Goal: Task Accomplishment & Management: Use online tool/utility

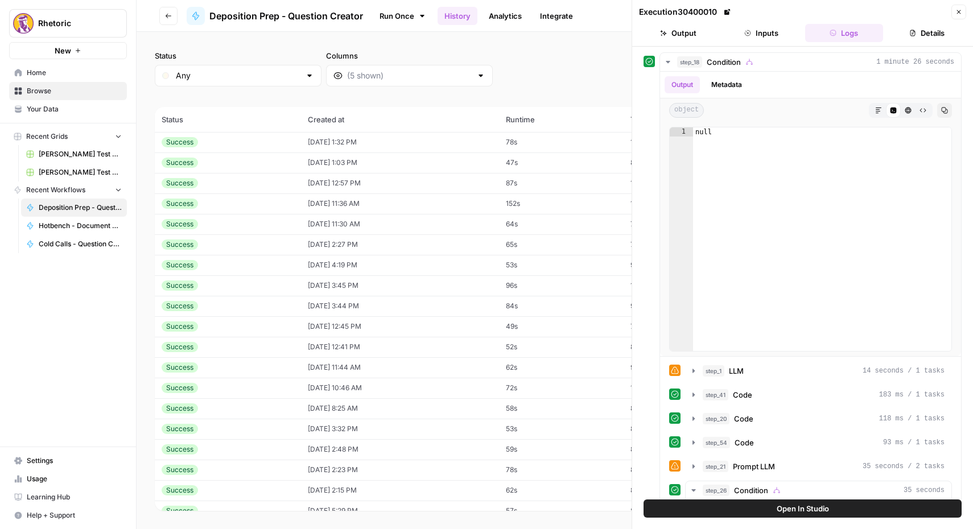
scroll to position [202, 0]
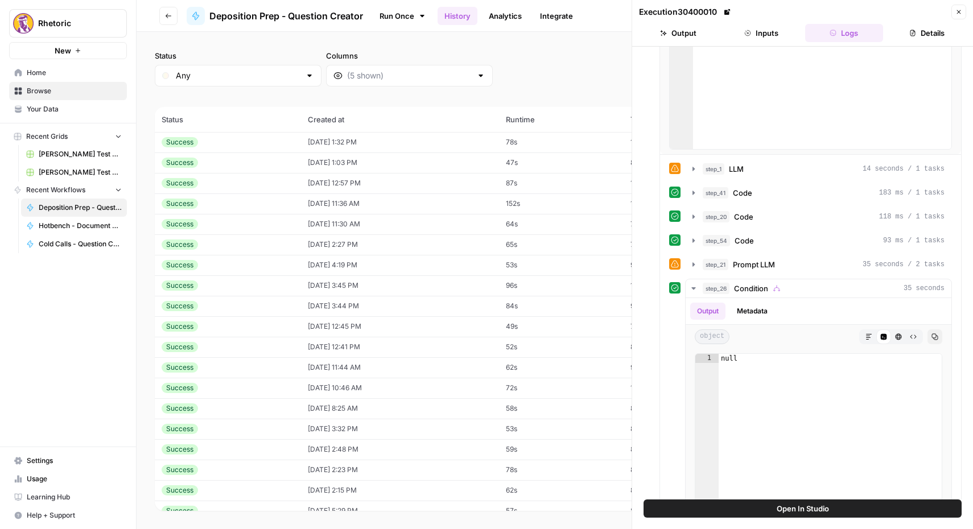
click at [213, 149] on td "Success" at bounding box center [228, 142] width 146 height 20
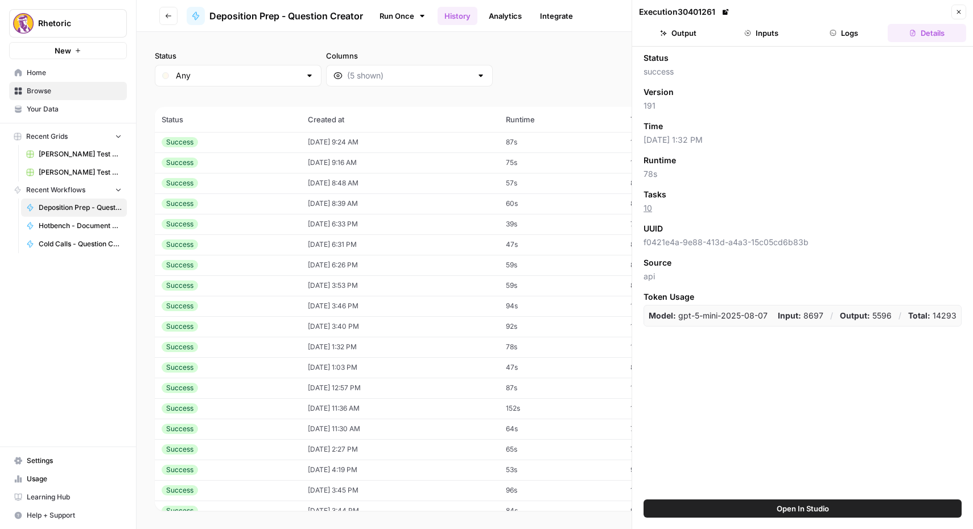
click at [250, 139] on div "Success" at bounding box center [228, 142] width 133 height 10
click at [759, 33] on button "Inputs" at bounding box center [761, 33] width 79 height 18
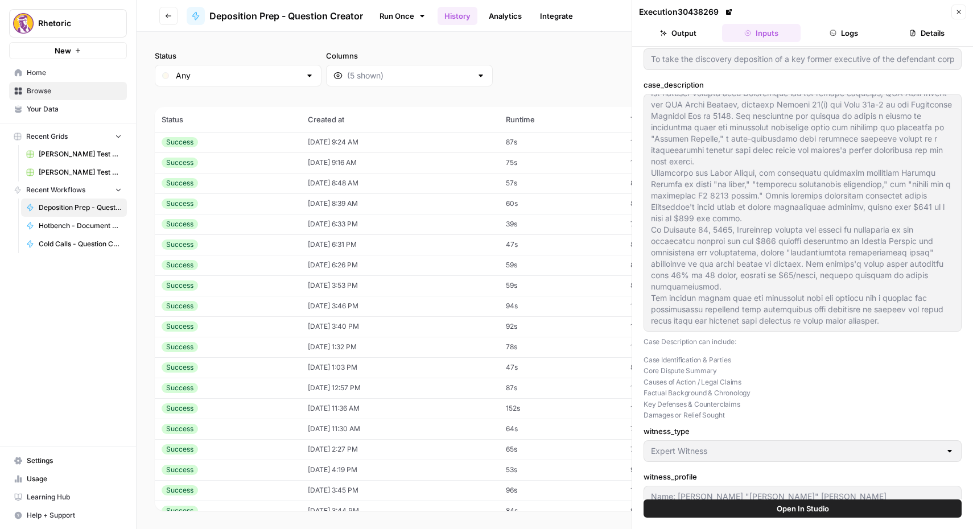
scroll to position [20, 0]
click at [845, 26] on button "Logs" at bounding box center [844, 33] width 79 height 18
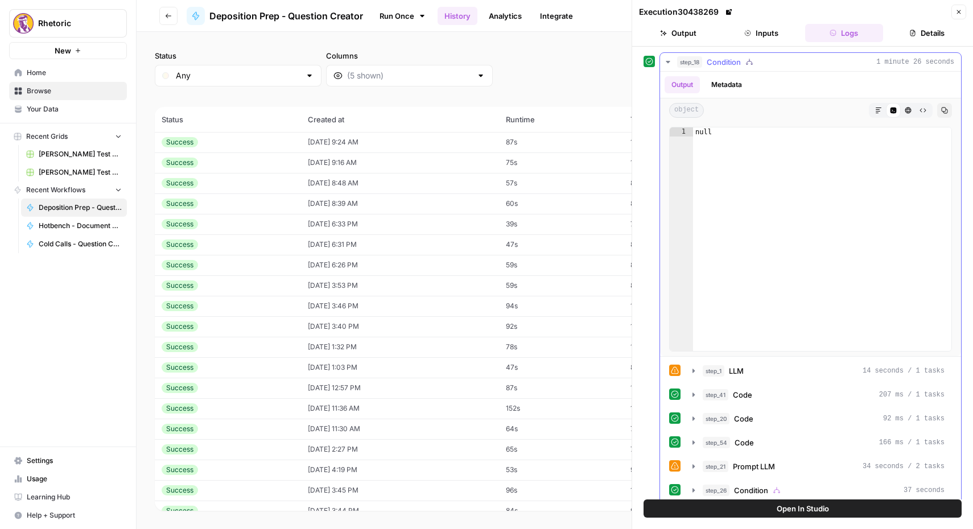
scroll to position [11, 0]
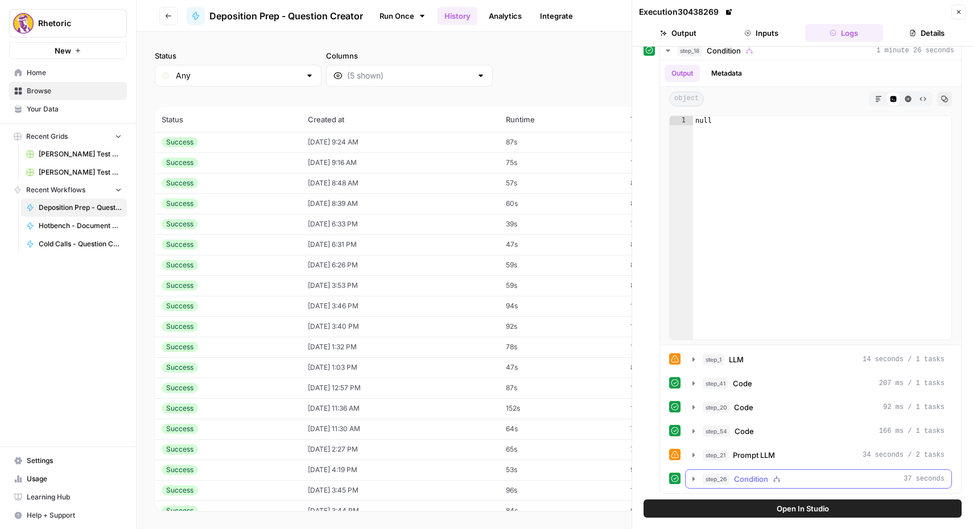
click at [695, 481] on icon "button" at bounding box center [693, 479] width 9 height 9
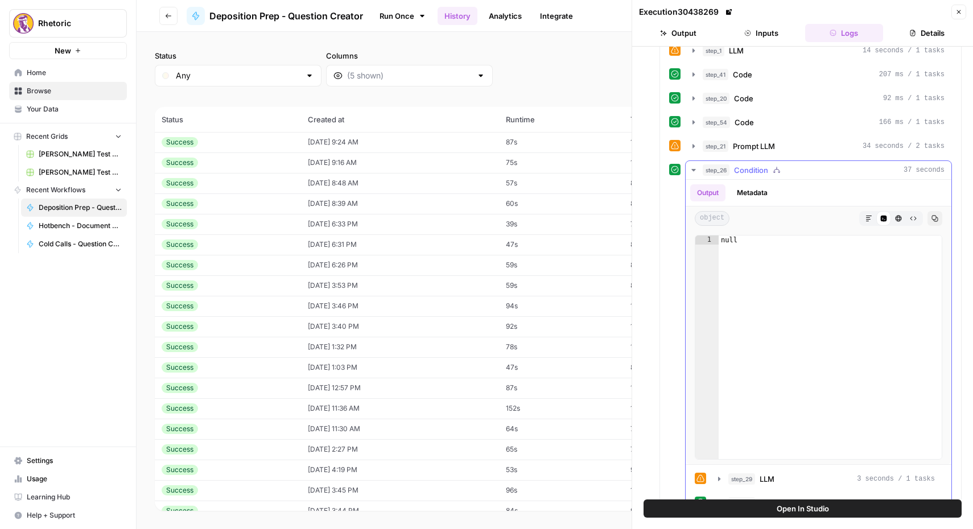
scroll to position [373, 0]
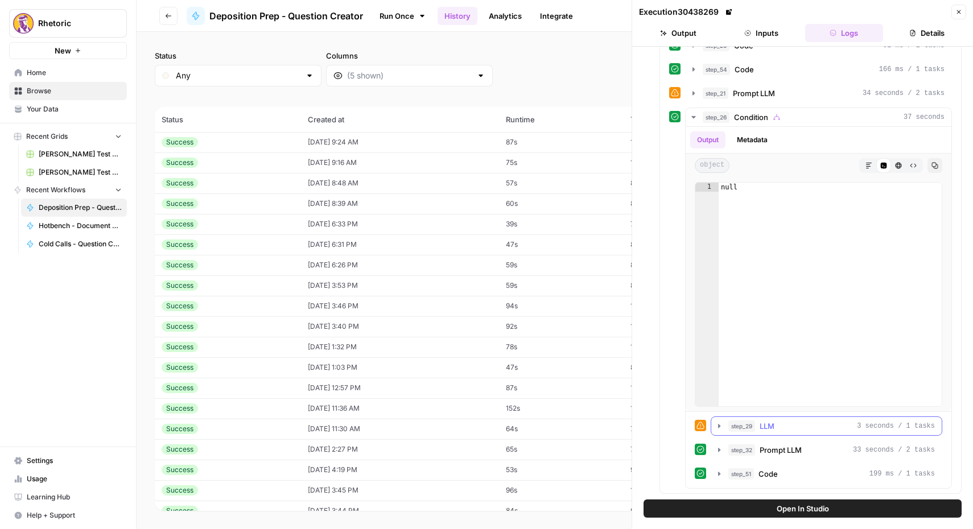
click at [719, 427] on icon "button" at bounding box center [719, 426] width 9 height 9
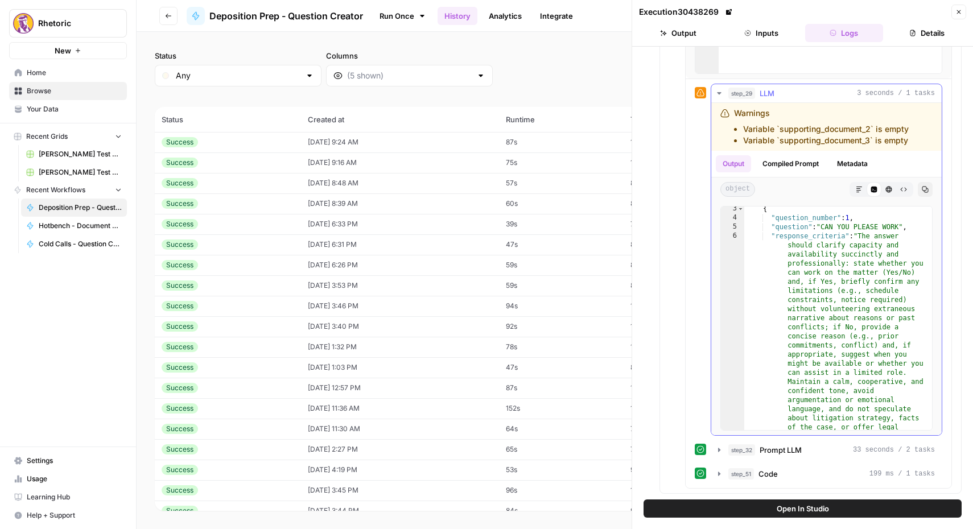
scroll to position [0, 0]
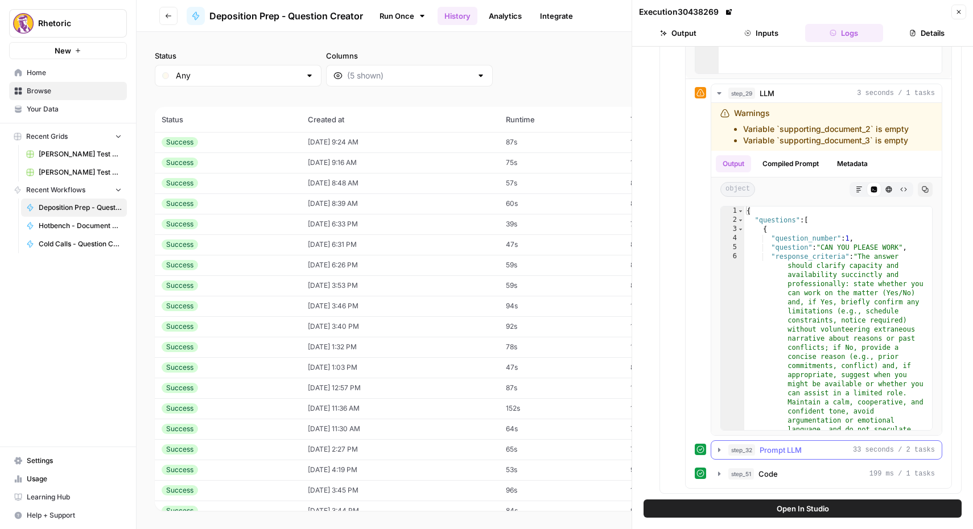
click at [722, 449] on icon "button" at bounding box center [719, 450] width 9 height 9
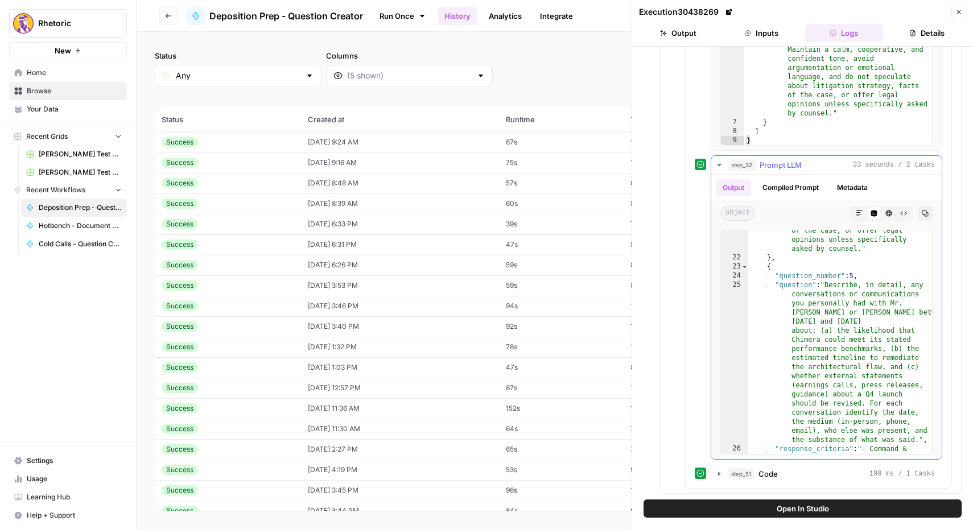
scroll to position [2700, 0]
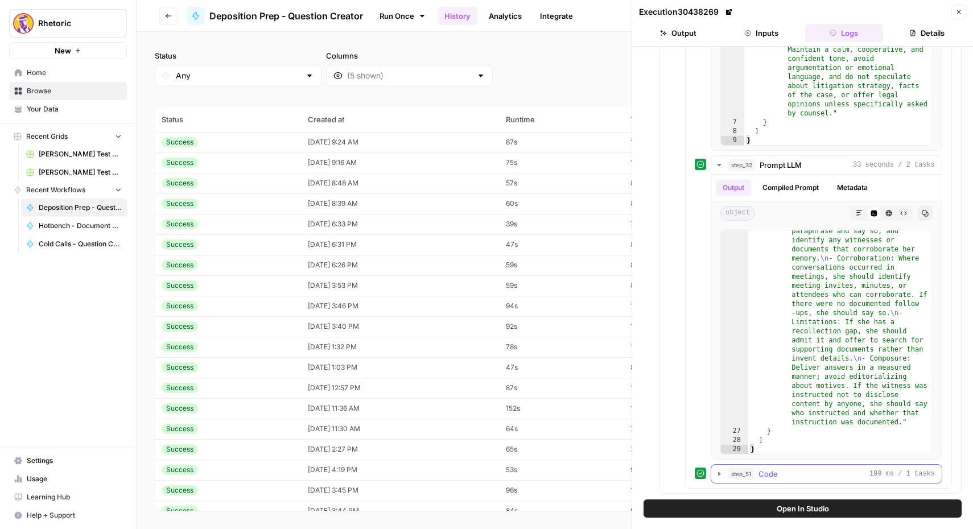
click at [717, 475] on icon "button" at bounding box center [719, 474] width 9 height 9
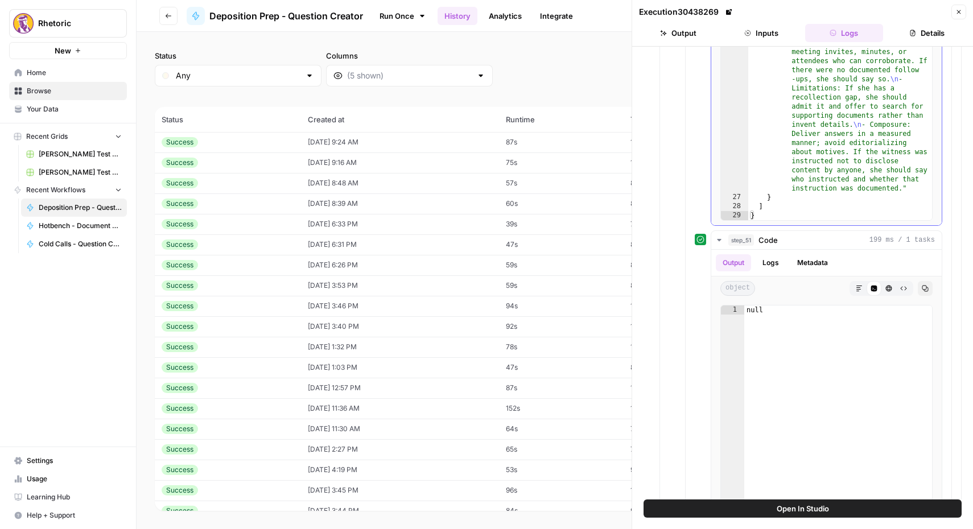
scroll to position [1277, 0]
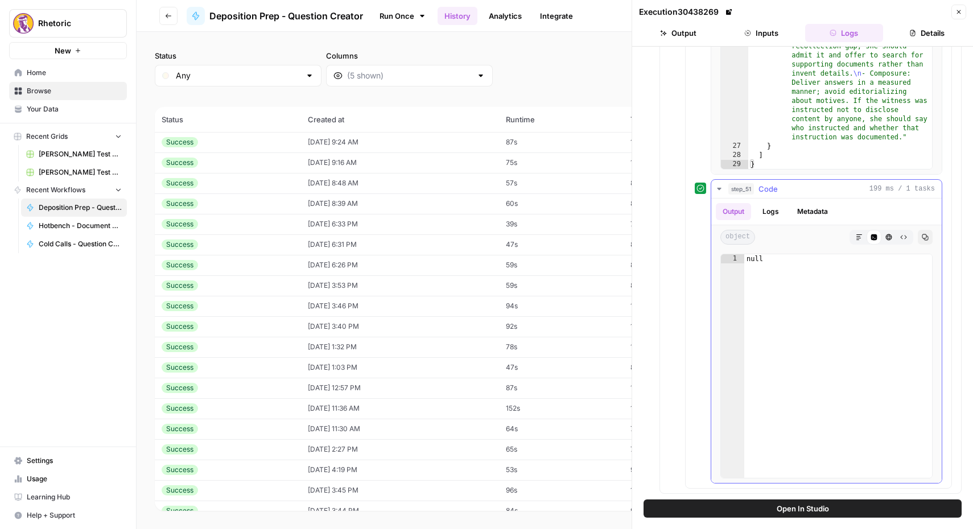
click at [767, 213] on button "Logs" at bounding box center [771, 211] width 30 height 17
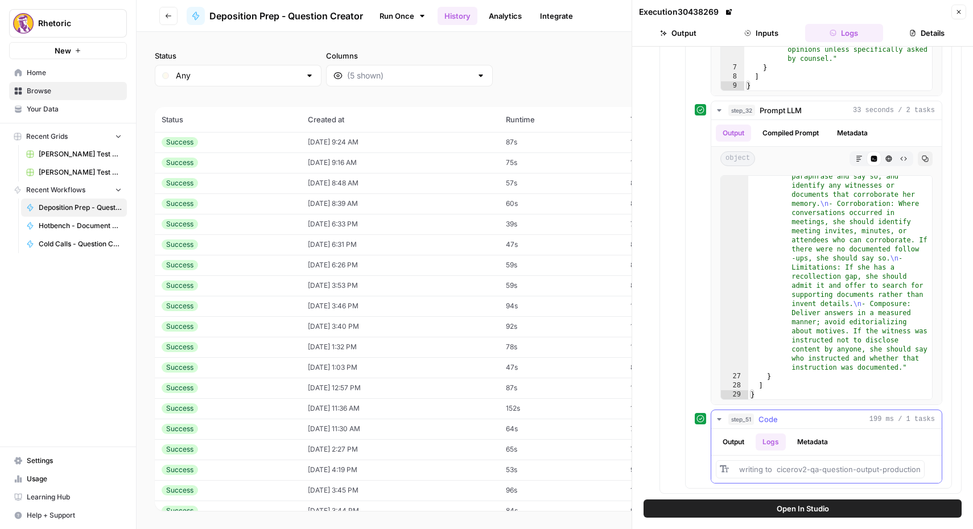
click at [807, 438] on button "Metadata" at bounding box center [813, 442] width 44 height 17
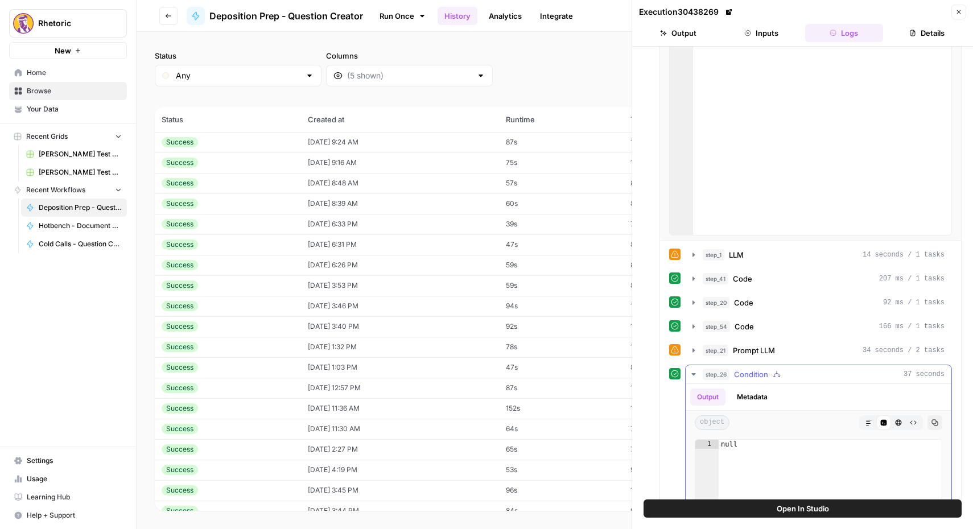
scroll to position [0, 0]
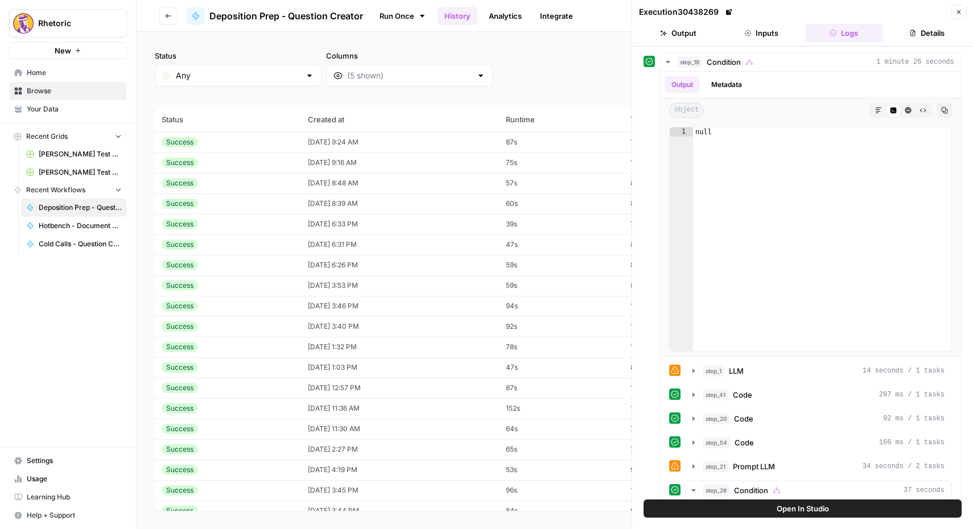
click at [169, 16] on icon "button" at bounding box center [168, 16] width 7 height 7
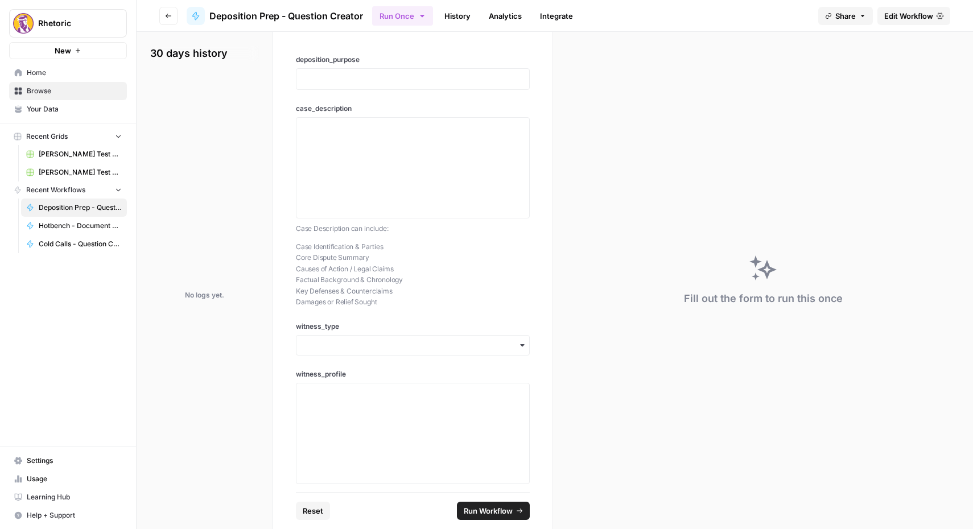
click at [166, 17] on icon "button" at bounding box center [168, 16] width 7 height 7
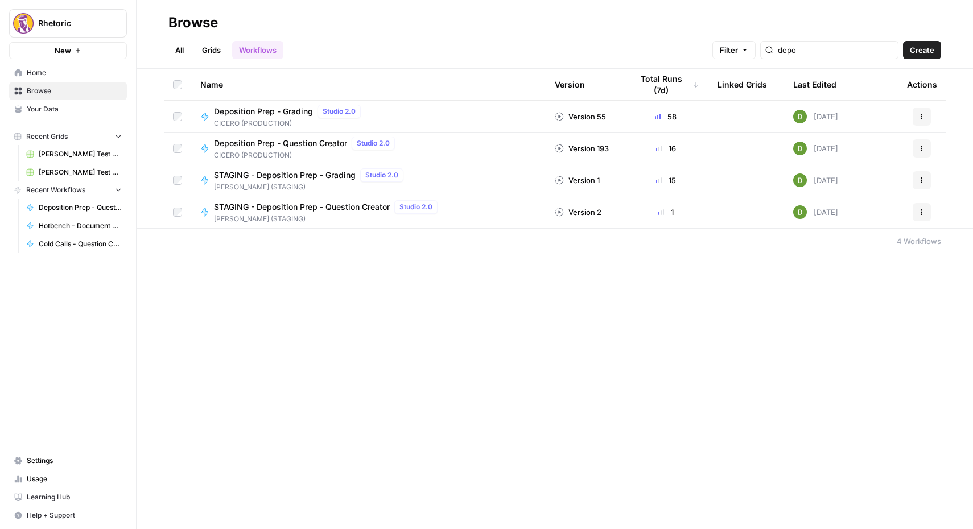
click at [249, 108] on span "Deposition Prep - Grading" at bounding box center [263, 111] width 99 height 11
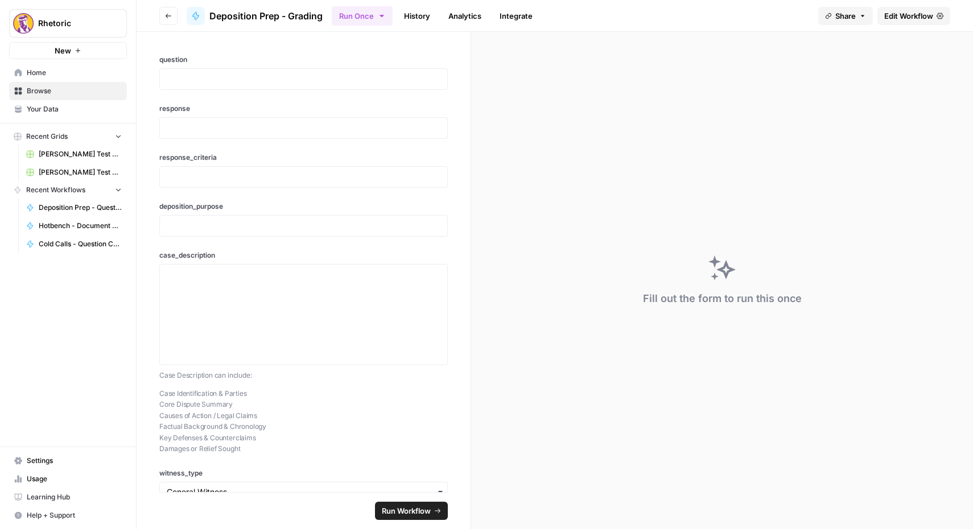
click at [640, 170] on div "Fill out the form to run this once" at bounding box center [722, 280] width 502 height 497
click at [417, 17] on link "History" at bounding box center [417, 16] width 40 height 18
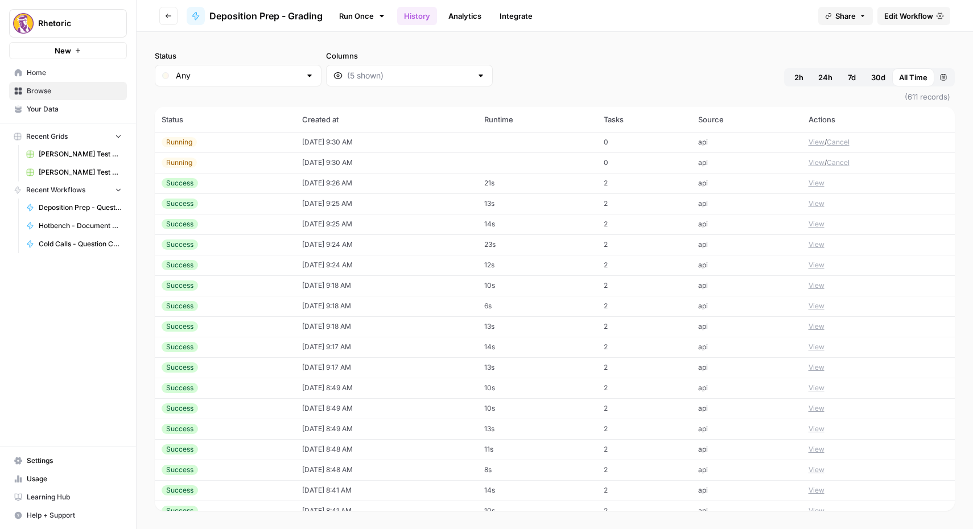
click at [211, 164] on div "Running" at bounding box center [225, 163] width 127 height 10
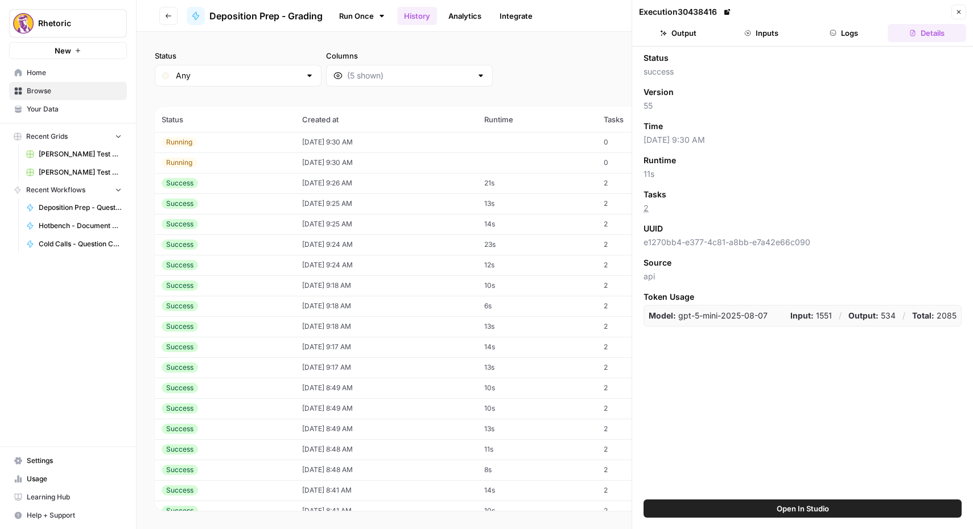
click at [755, 30] on button "Inputs" at bounding box center [761, 33] width 79 height 18
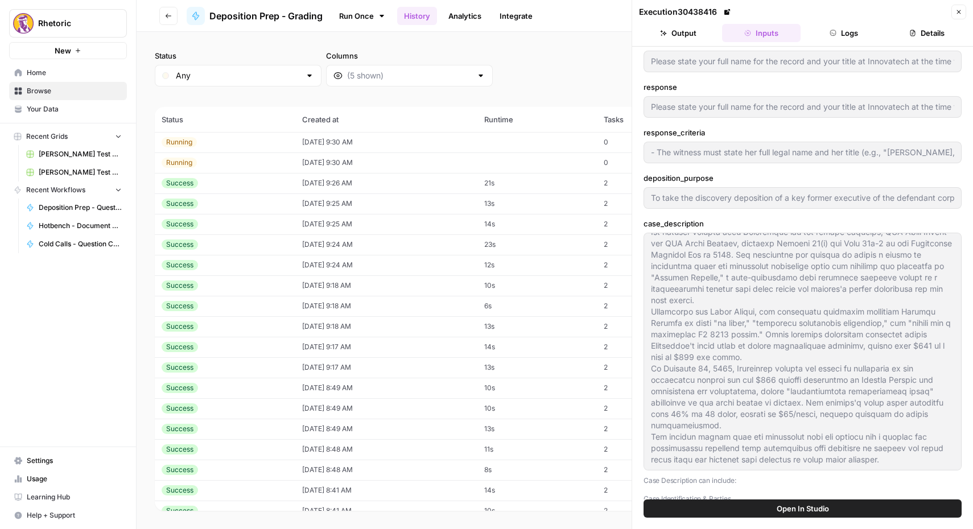
scroll to position [21, 0]
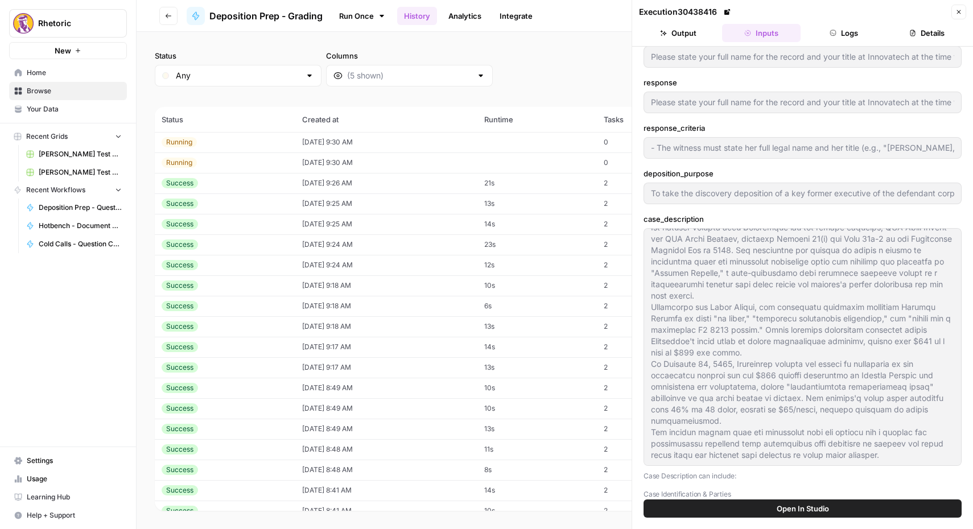
click at [277, 162] on div "Running" at bounding box center [225, 163] width 127 height 10
type input "- The witness must state her full legal name and her title (e.g., "[PERSON_NAME…"
type input "To take the discovery deposition of a key former executive of the defendant cor…"
click at [281, 142] on td "Running" at bounding box center [225, 142] width 141 height 20
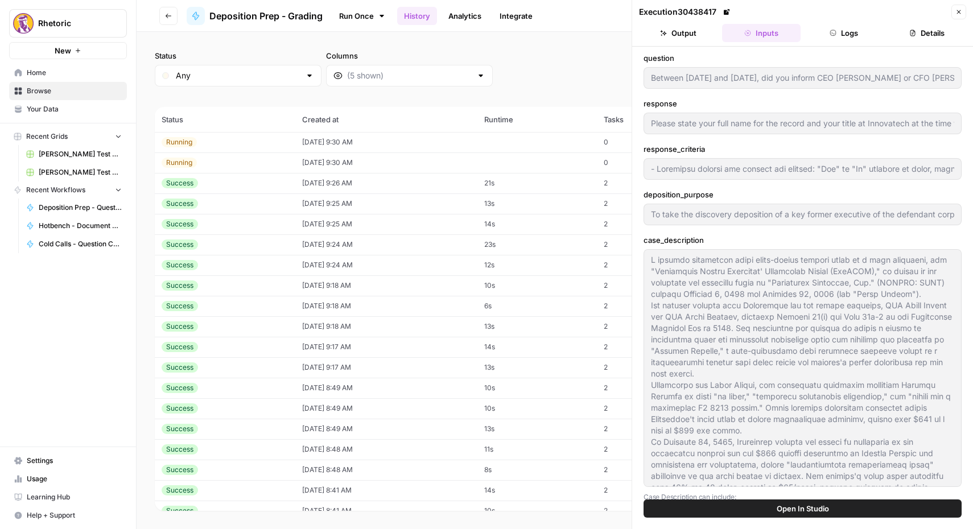
click at [230, 182] on div "Success" at bounding box center [225, 183] width 127 height 10
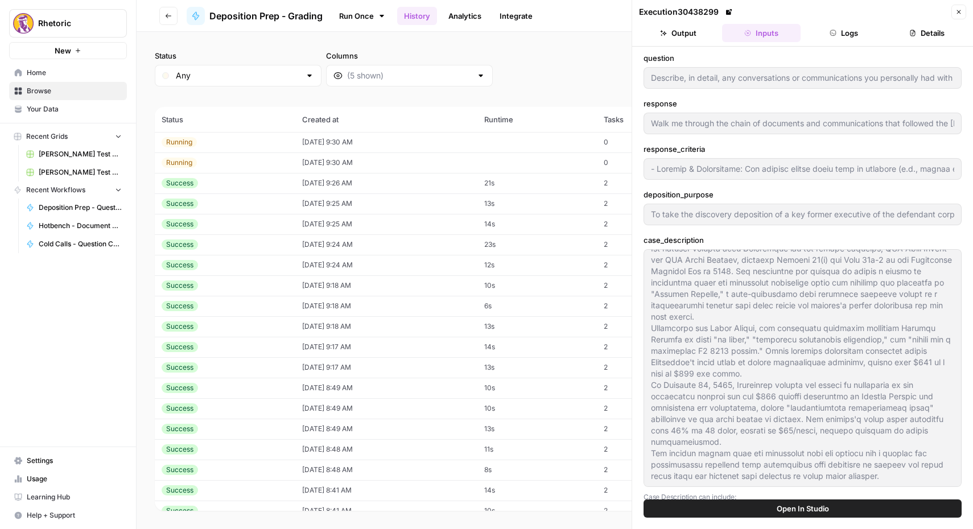
scroll to position [68, 0]
click at [844, 23] on header "Execution 30438299 Close Output Inputs Logs Details" at bounding box center [802, 23] width 341 height 47
click at [845, 39] on button "Logs" at bounding box center [844, 33] width 79 height 18
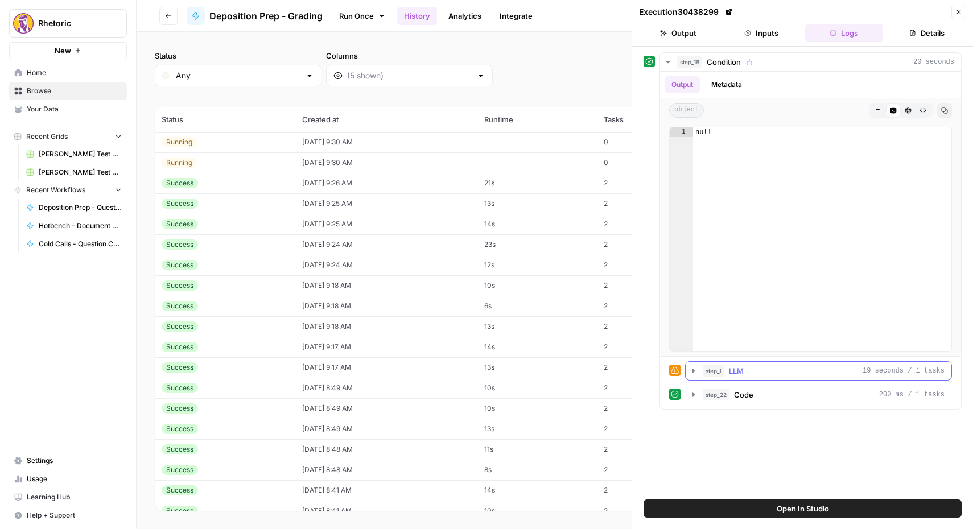
click at [690, 371] on icon "button" at bounding box center [693, 371] width 9 height 9
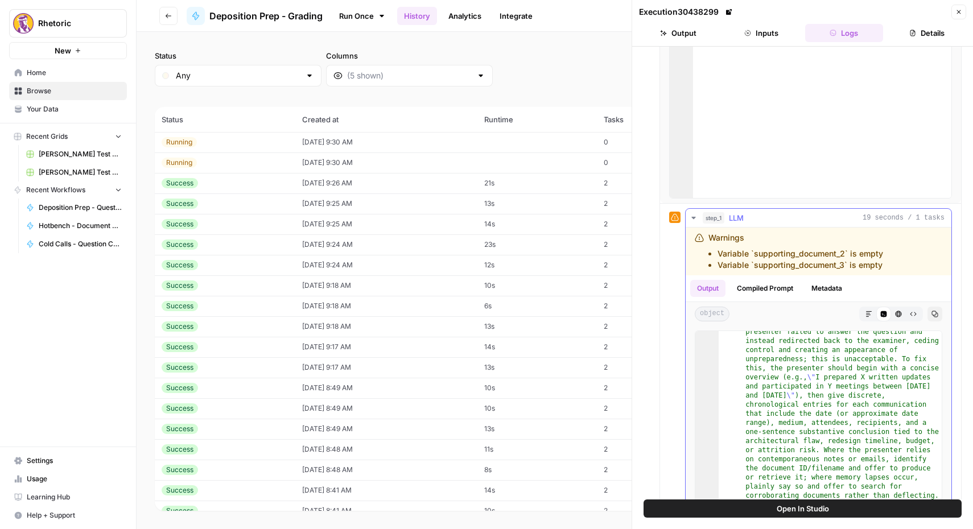
scroll to position [249, 0]
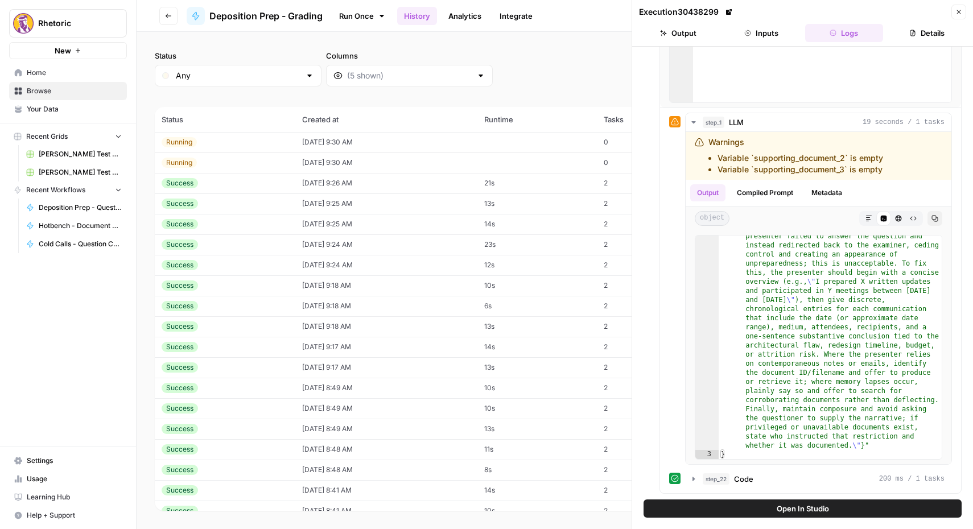
click at [211, 228] on div "Success" at bounding box center [225, 224] width 127 height 10
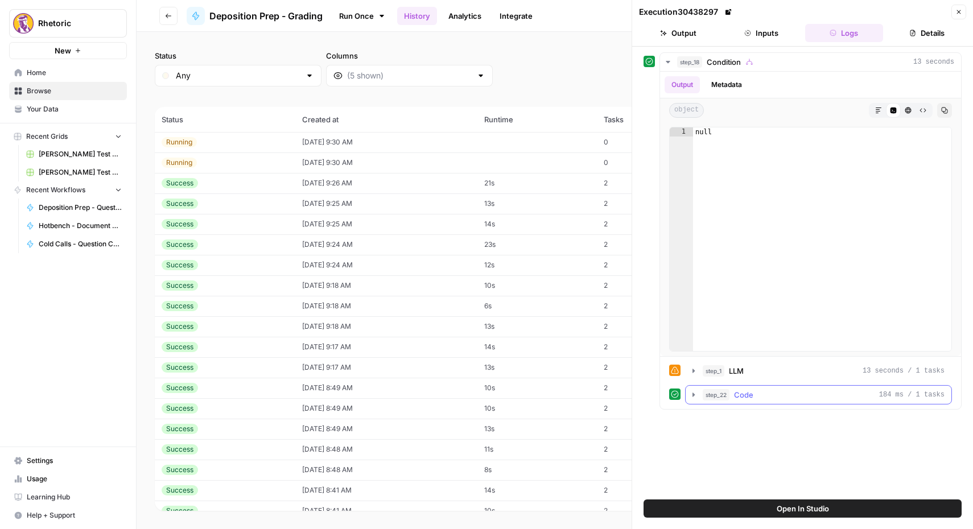
click at [697, 396] on icon "button" at bounding box center [693, 394] width 9 height 9
click at [693, 371] on icon "button" at bounding box center [694, 371] width 2 height 4
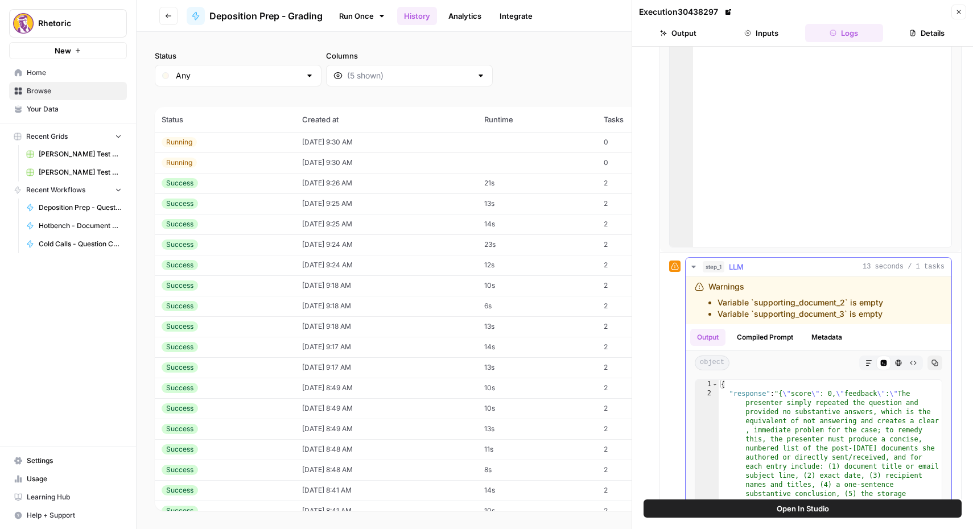
scroll to position [106, 0]
click at [764, 330] on button "Compiled Prompt" at bounding box center [765, 335] width 70 height 17
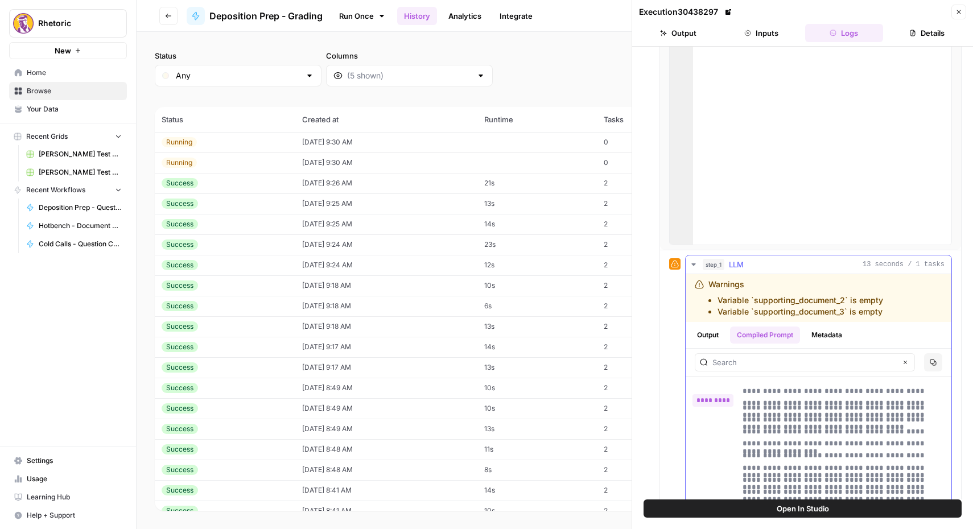
scroll to position [2726, 0]
click at [249, 166] on div "Running" at bounding box center [225, 163] width 127 height 10
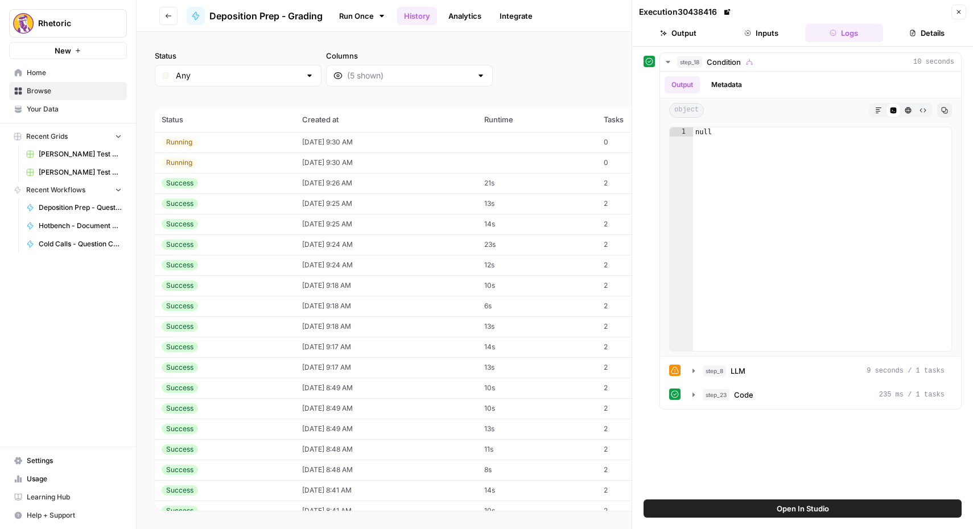
click at [256, 138] on div "Running" at bounding box center [225, 142] width 127 height 10
click at [692, 369] on icon "button" at bounding box center [693, 371] width 9 height 9
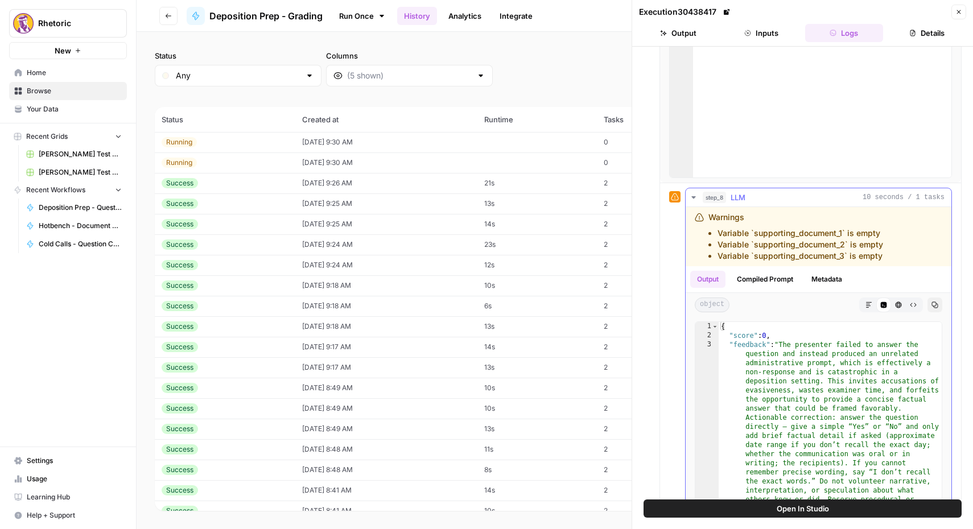
scroll to position [175, 0]
click at [232, 186] on div "Success" at bounding box center [225, 183] width 127 height 10
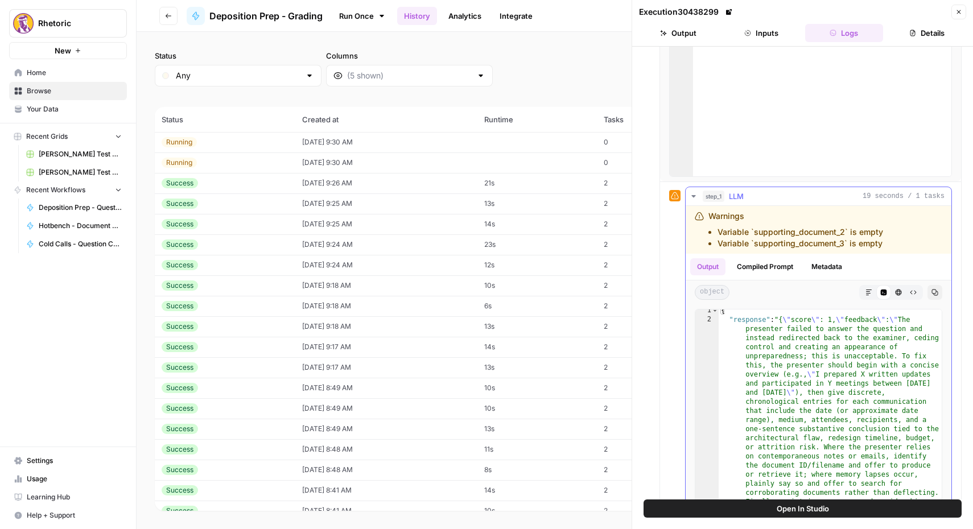
scroll to position [3, 0]
click at [779, 267] on button "Compiled Prompt" at bounding box center [765, 266] width 70 height 17
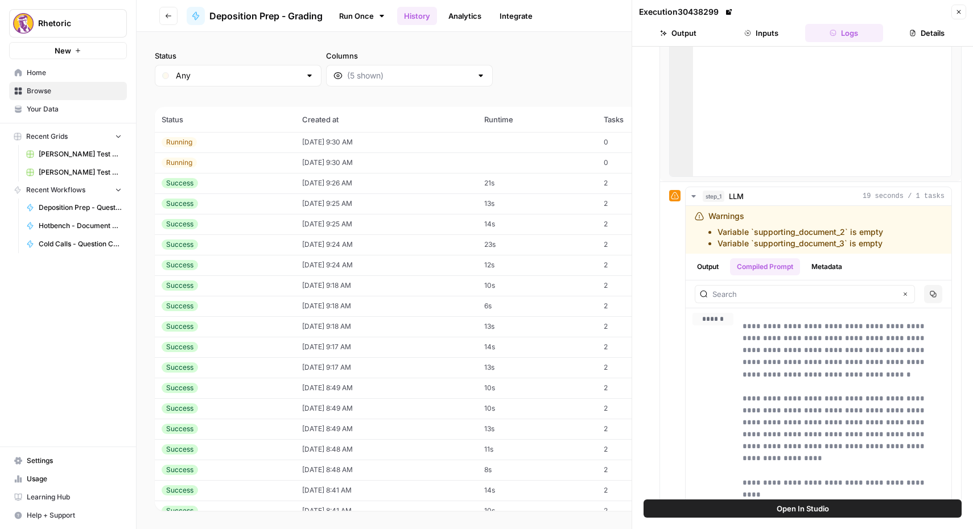
click at [319, 204] on td "[DATE] 9:25 AM" at bounding box center [386, 204] width 182 height 20
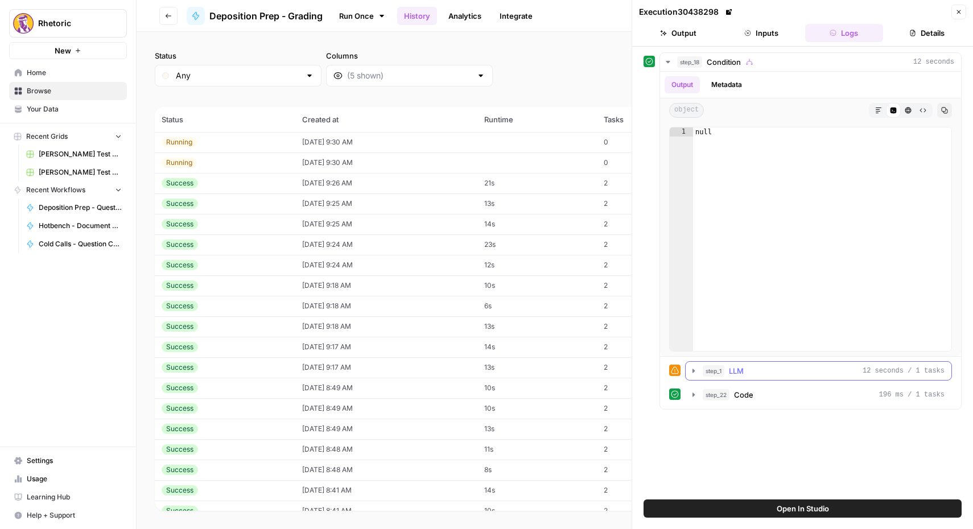
click at [697, 369] on icon "button" at bounding box center [693, 371] width 9 height 9
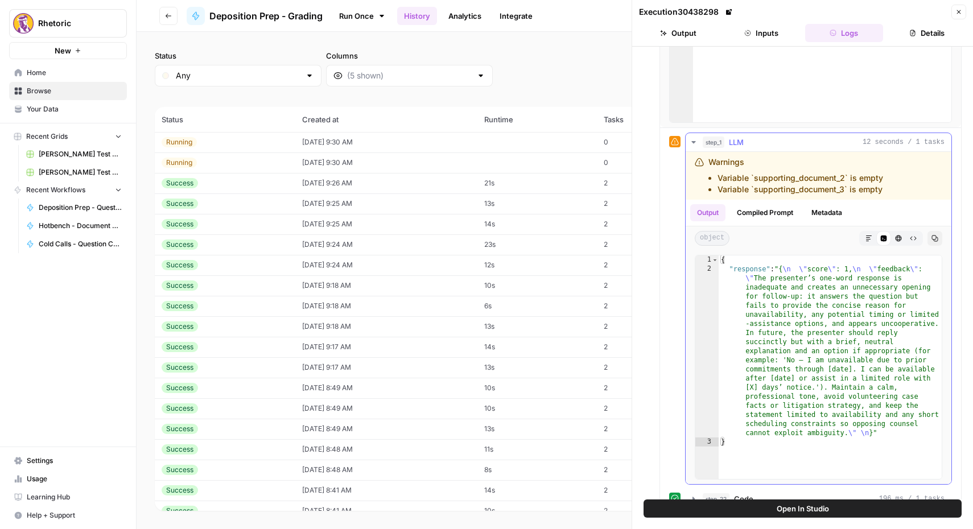
scroll to position [231, 0]
click at [781, 205] on button "Compiled Prompt" at bounding box center [765, 210] width 70 height 17
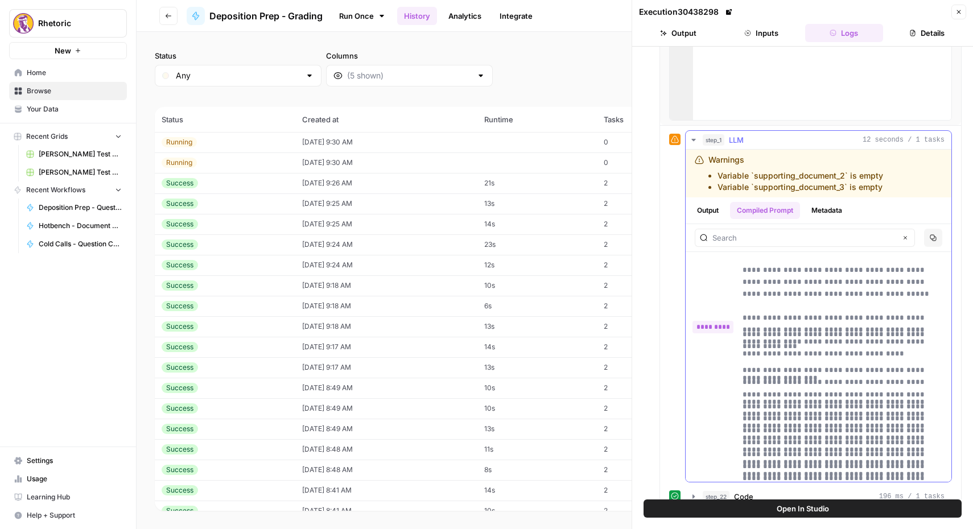
scroll to position [2842, 0]
